Goal: Task Accomplishment & Management: Manage account settings

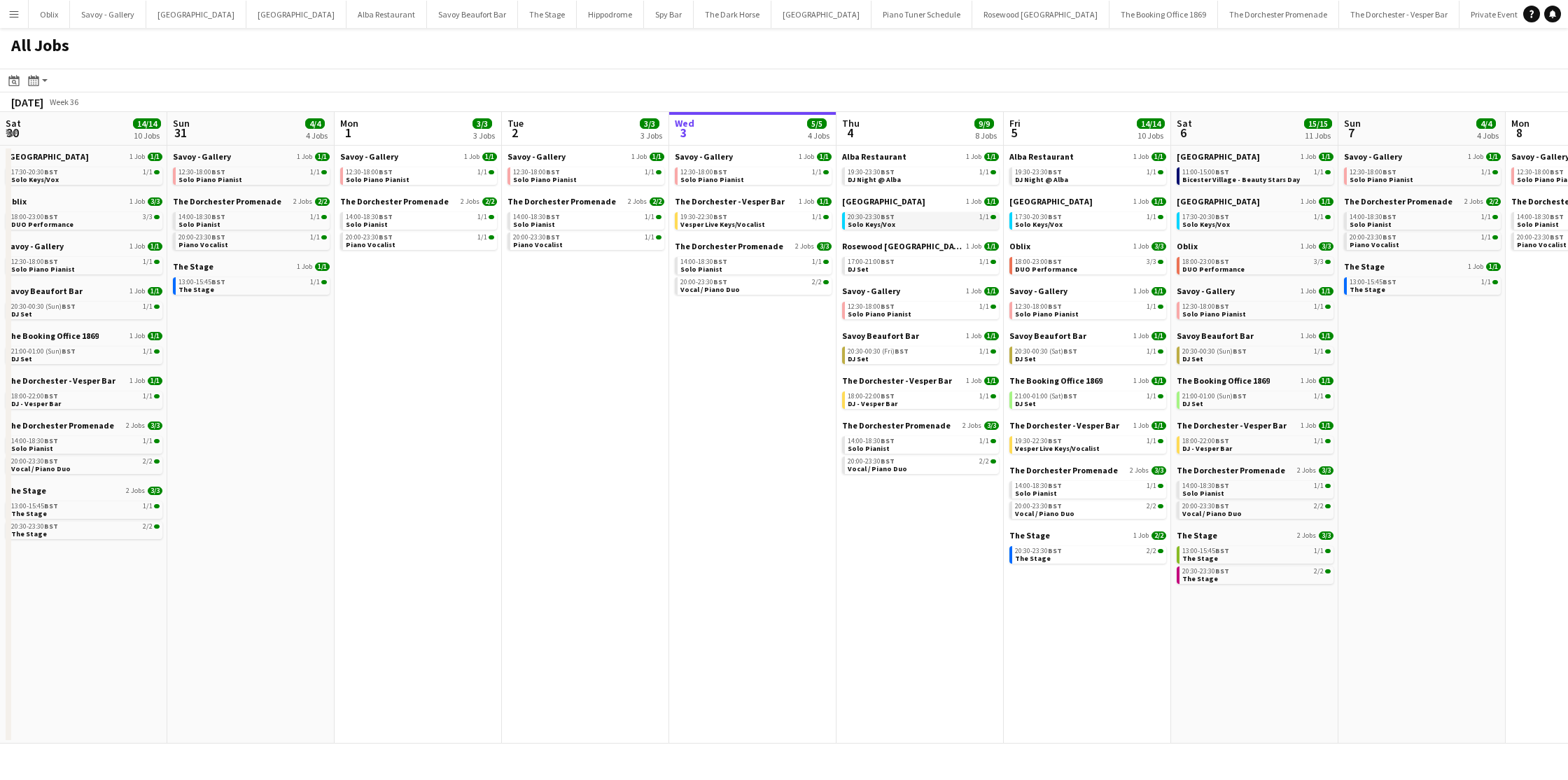
scroll to position [0, 365]
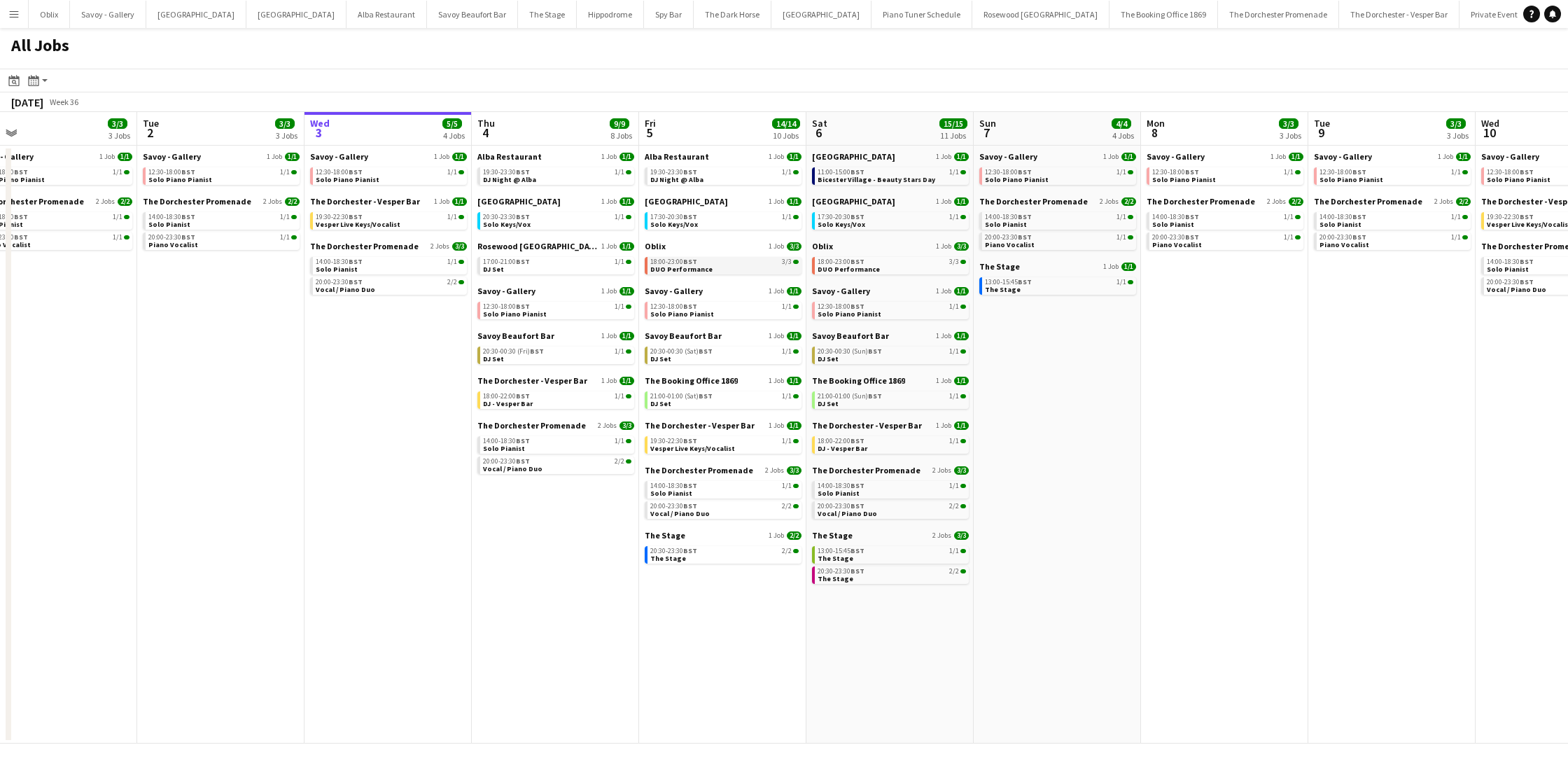
click at [699, 262] on div "18:00-23:00 BST 3/3" at bounding box center [725, 262] width 148 height 7
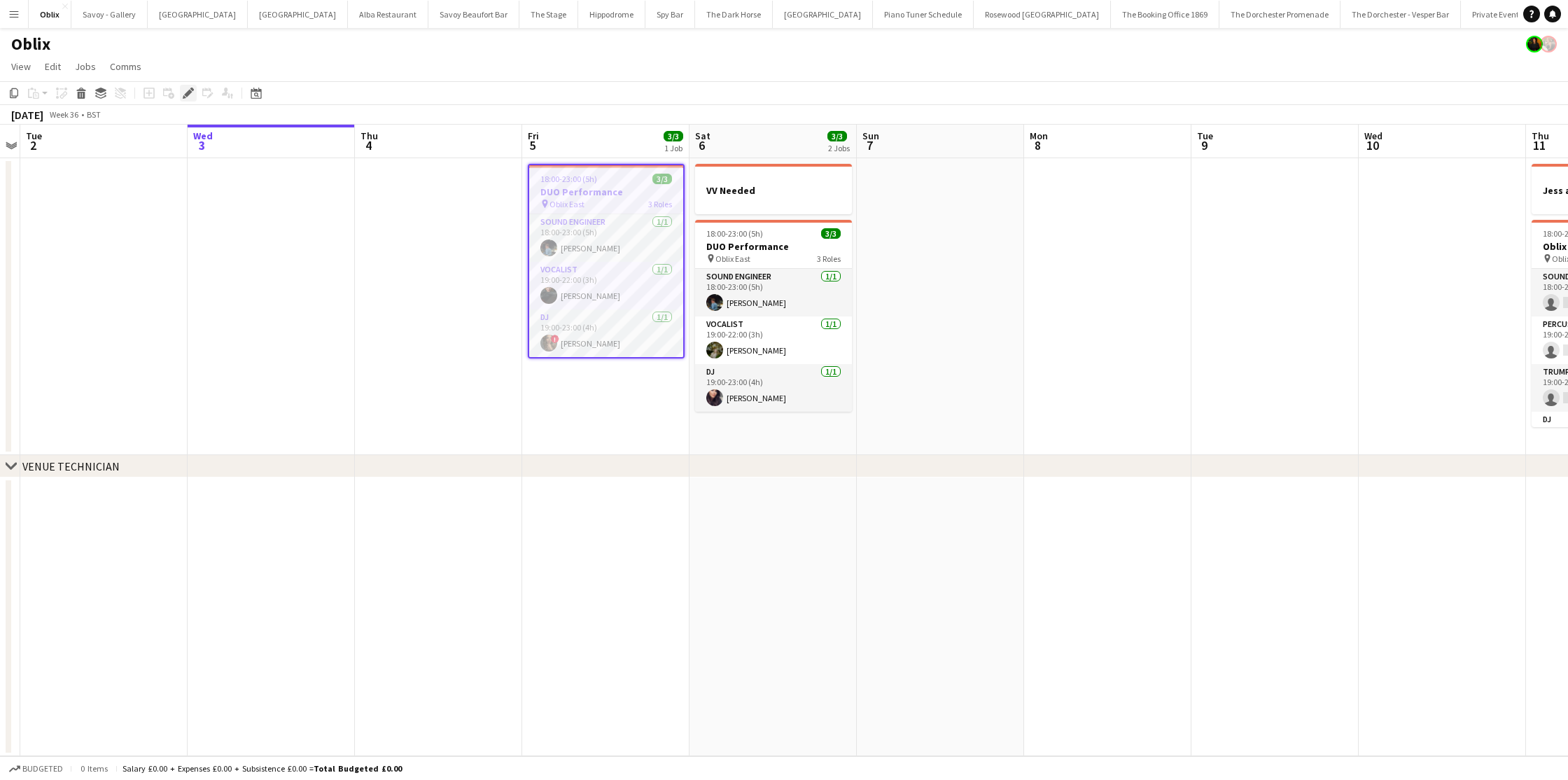
click at [186, 95] on icon at bounding box center [188, 93] width 8 height 8
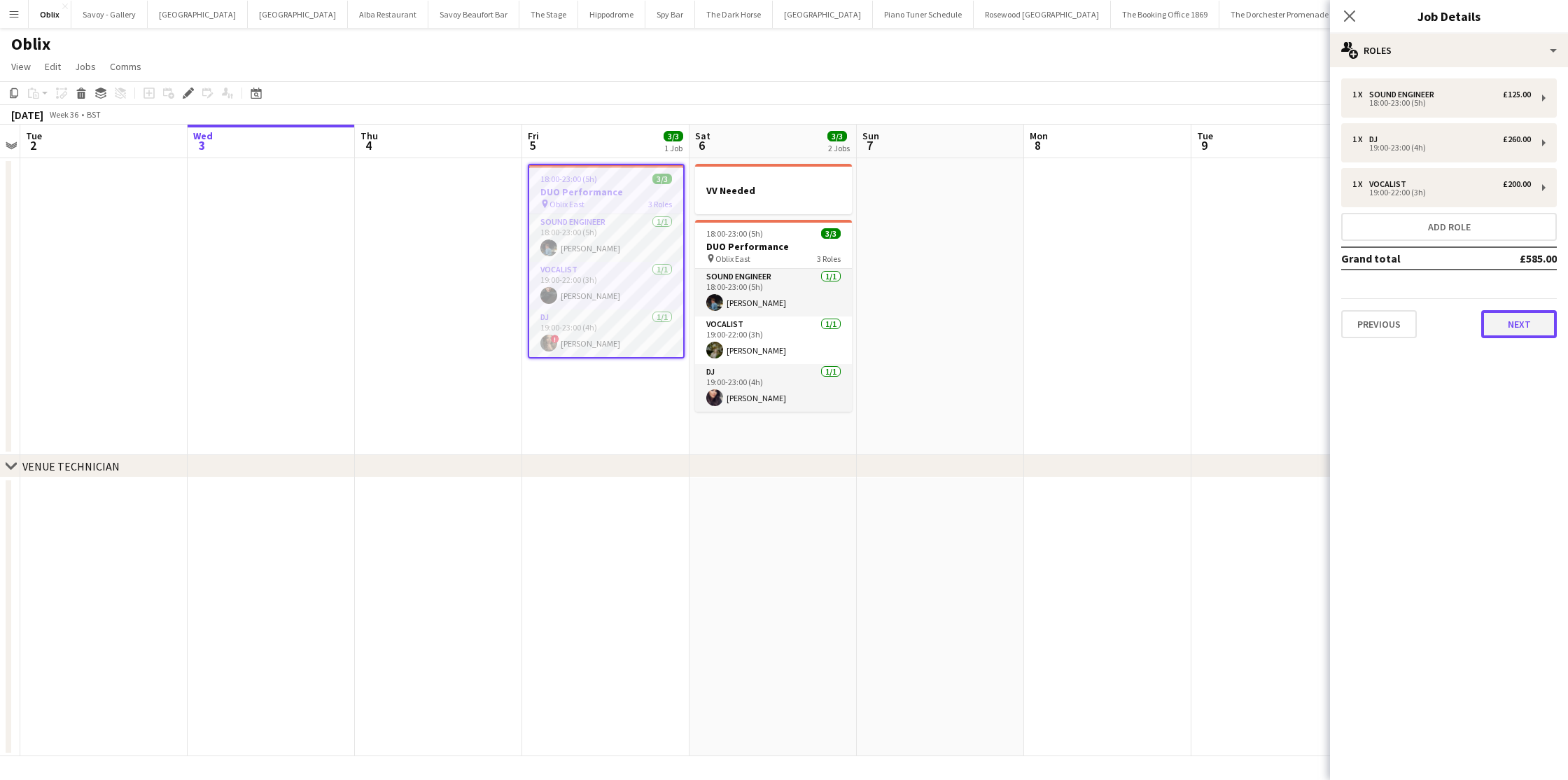
click at [1535, 325] on button "Next" at bounding box center [1519, 324] width 76 height 28
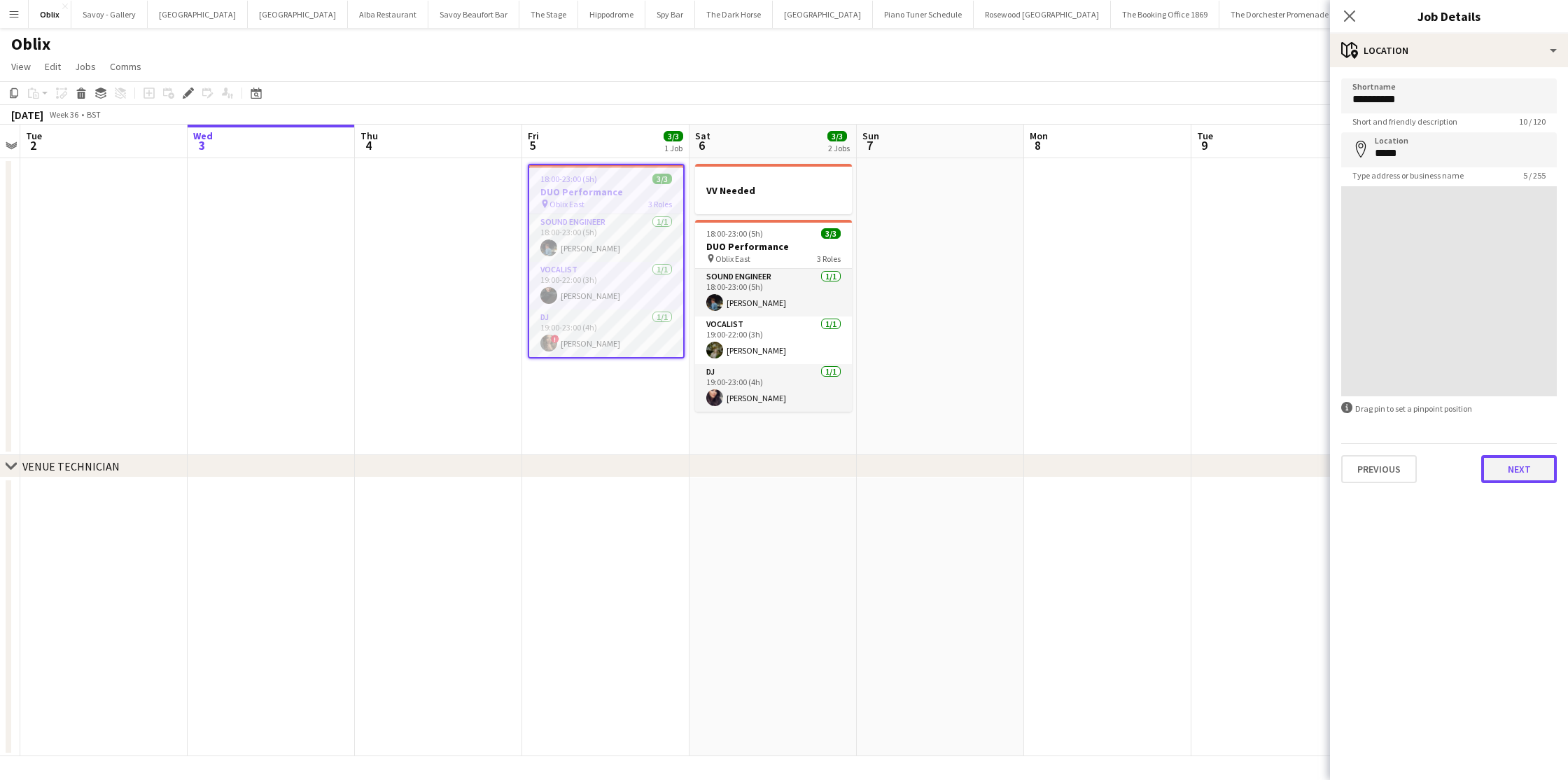
click at [1530, 463] on button "Next" at bounding box center [1519, 469] width 76 height 28
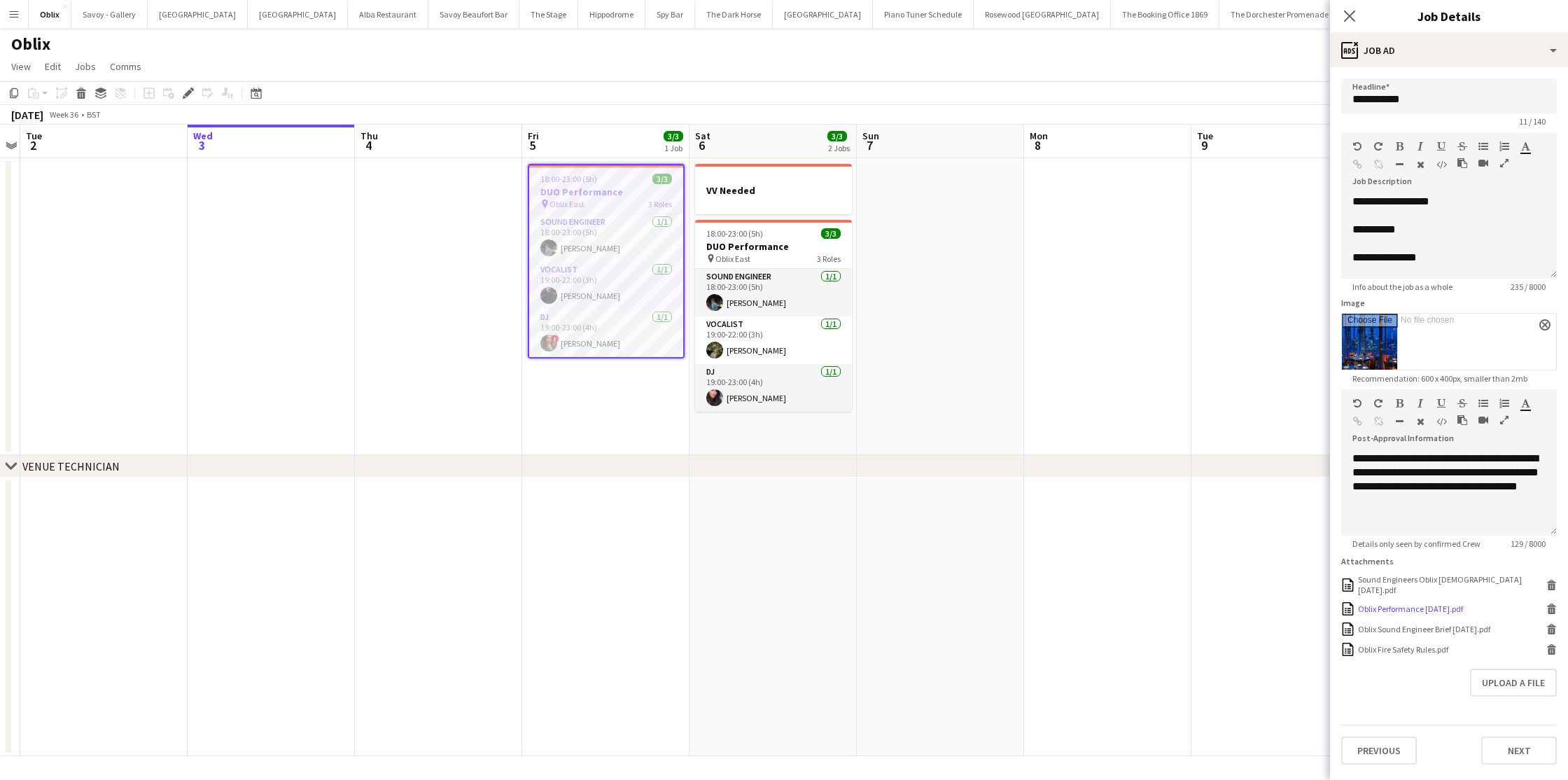
click at [1420, 603] on div "Oblix Performance [DATE].pdf" at bounding box center [1411, 608] width 105 height 10
